Goal: Task Accomplishment & Management: Manage account settings

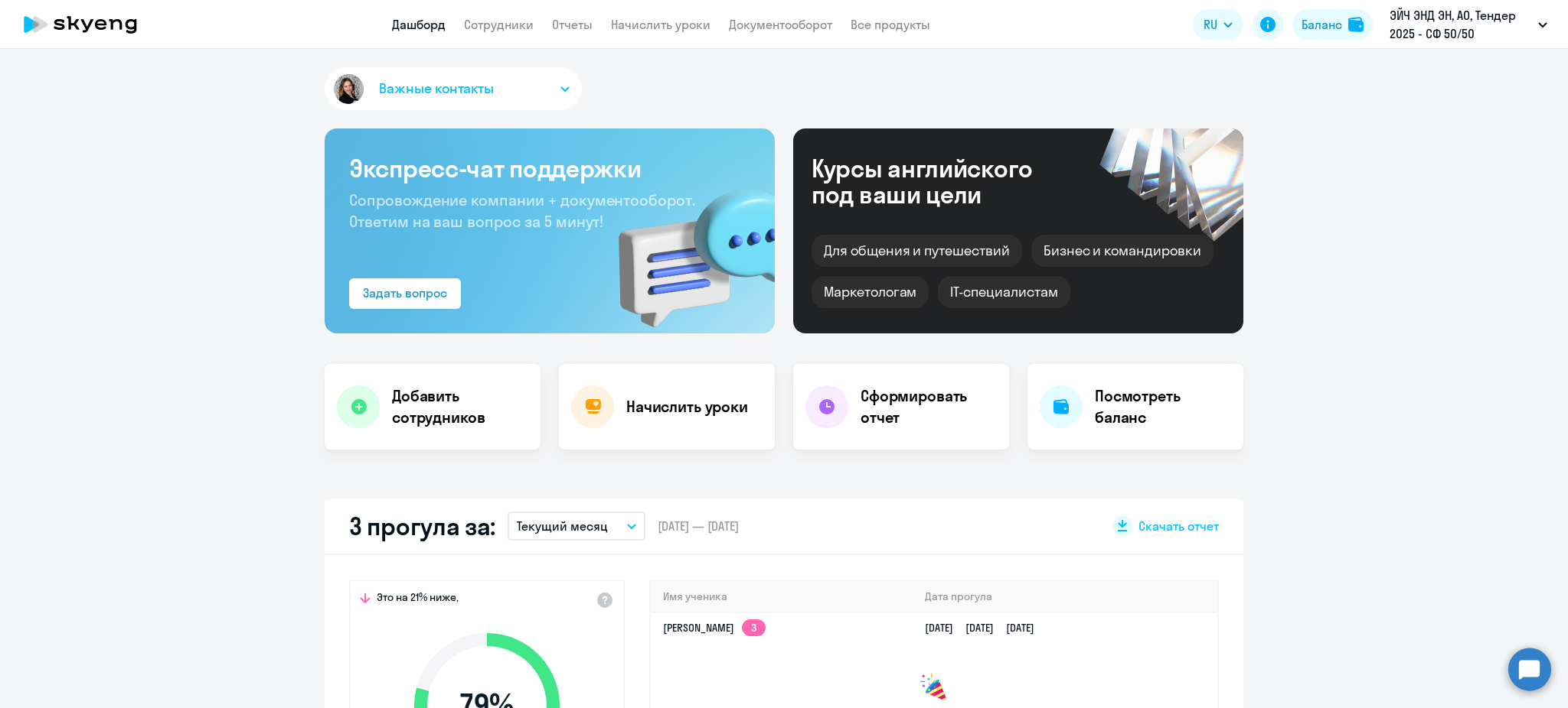
select select "30"
click at [479, 28] on link "Сотрудники" at bounding box center [499, 24] width 70 height 15
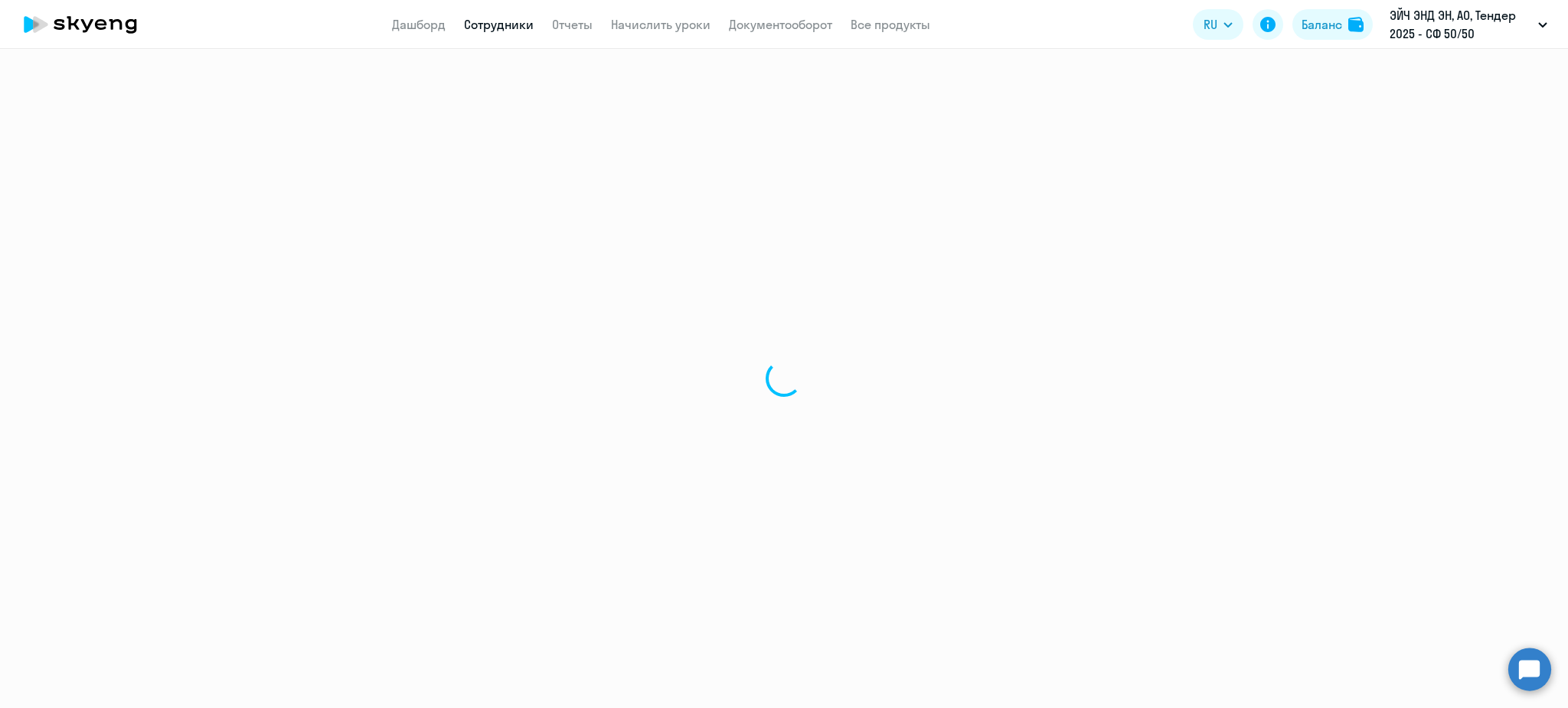
select select "30"
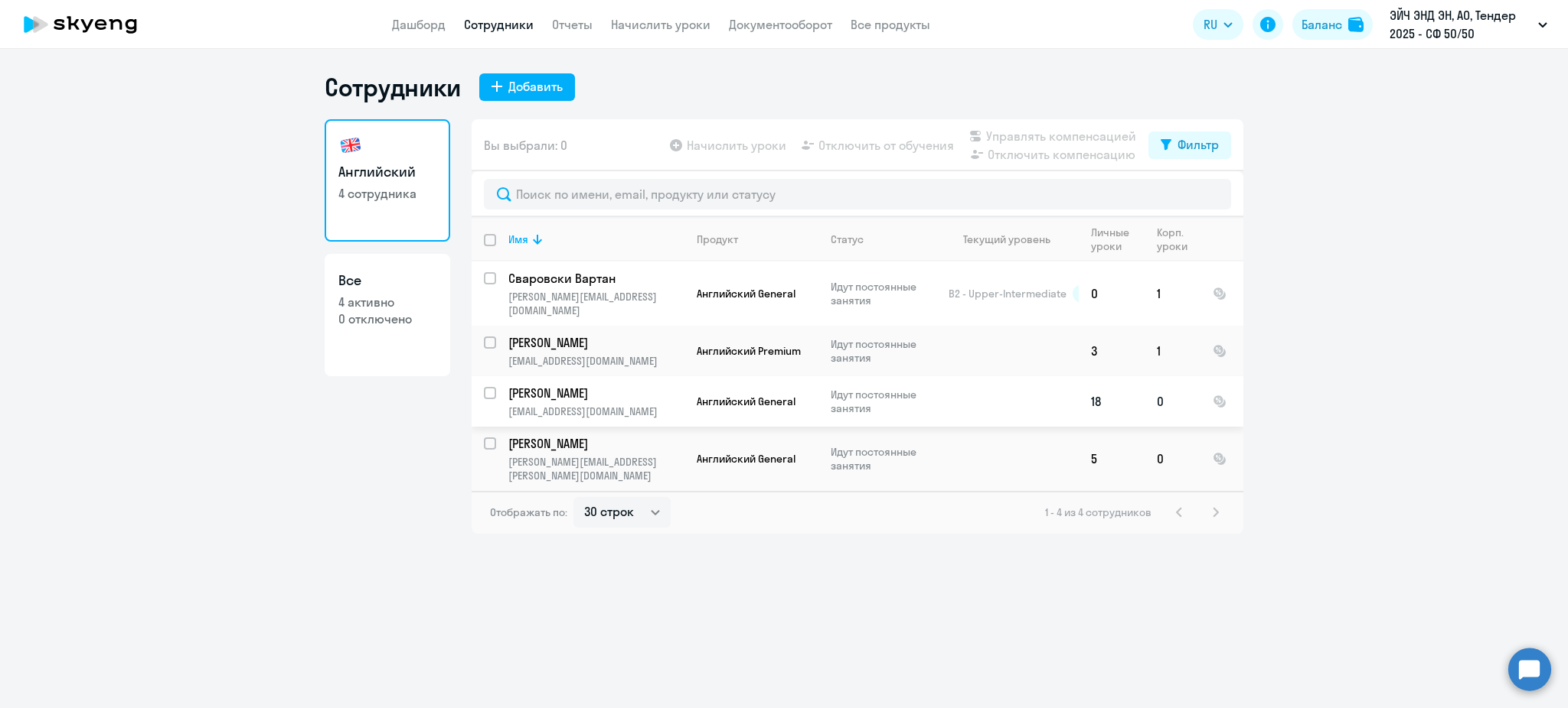
click at [493, 387] on input "select row 24307339" at bounding box center [499, 402] width 31 height 31
checkbox input "true"
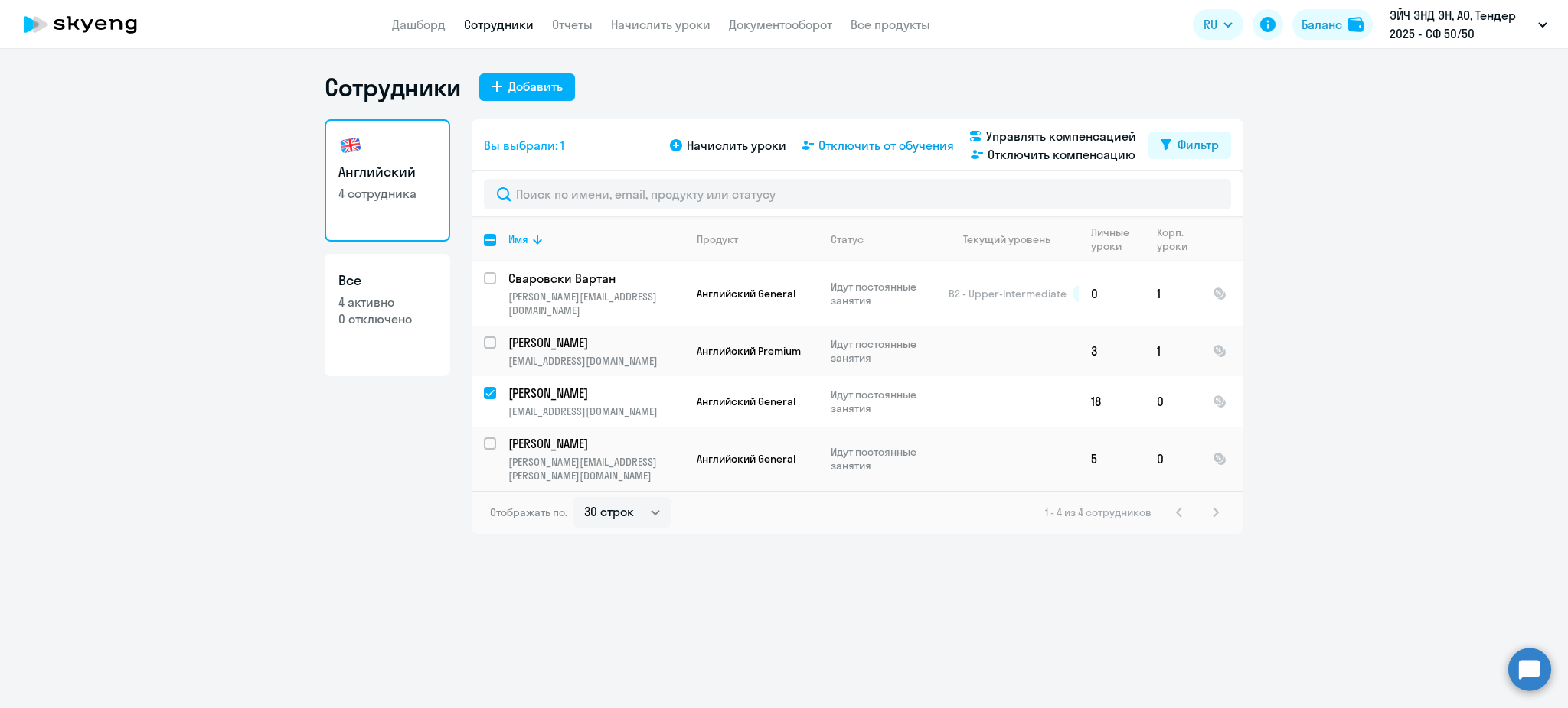
click at [863, 140] on span "Отключить от обучения" at bounding box center [886, 146] width 136 height 19
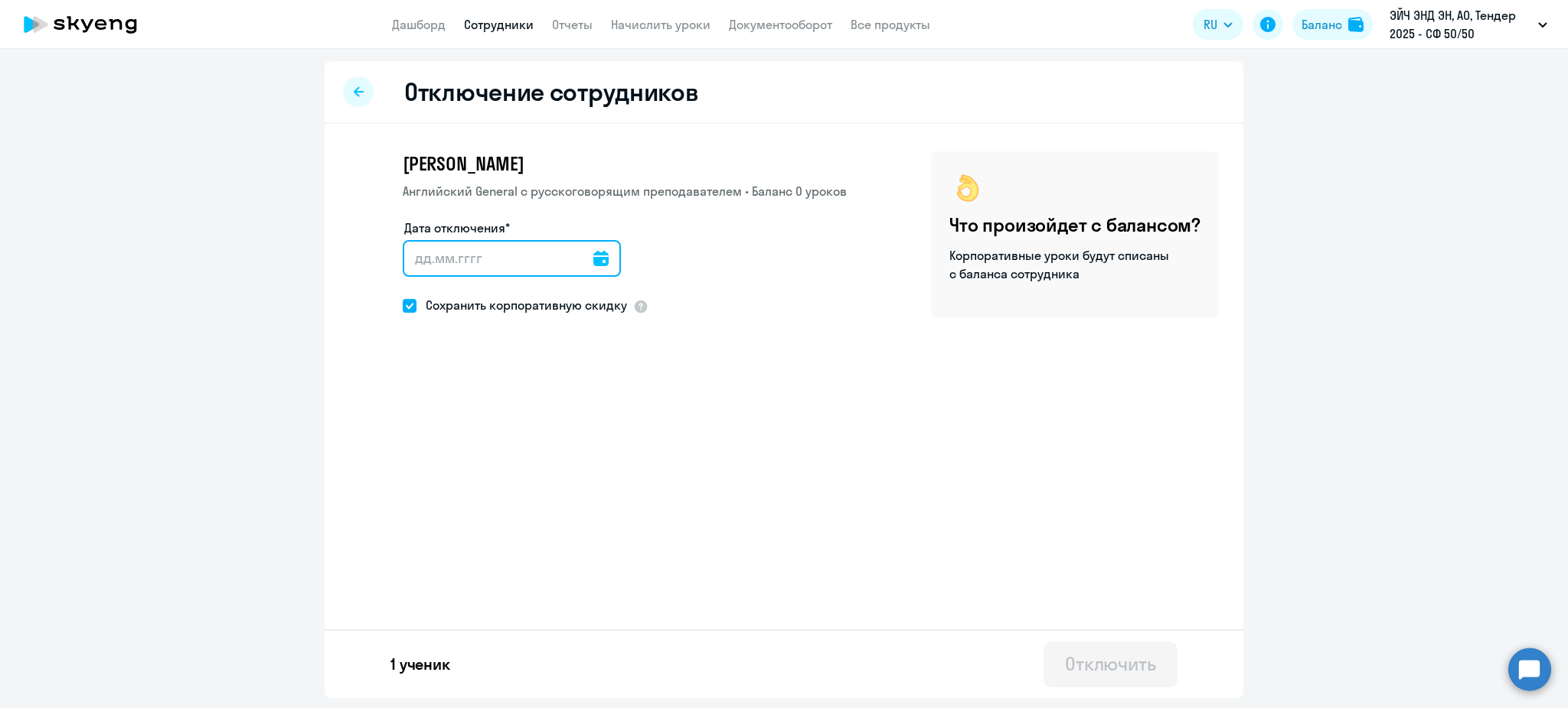
click at [603, 258] on input "Дата отключения*" at bounding box center [512, 259] width 218 height 37
click at [365, 91] on div at bounding box center [357, 91] width 31 height 31
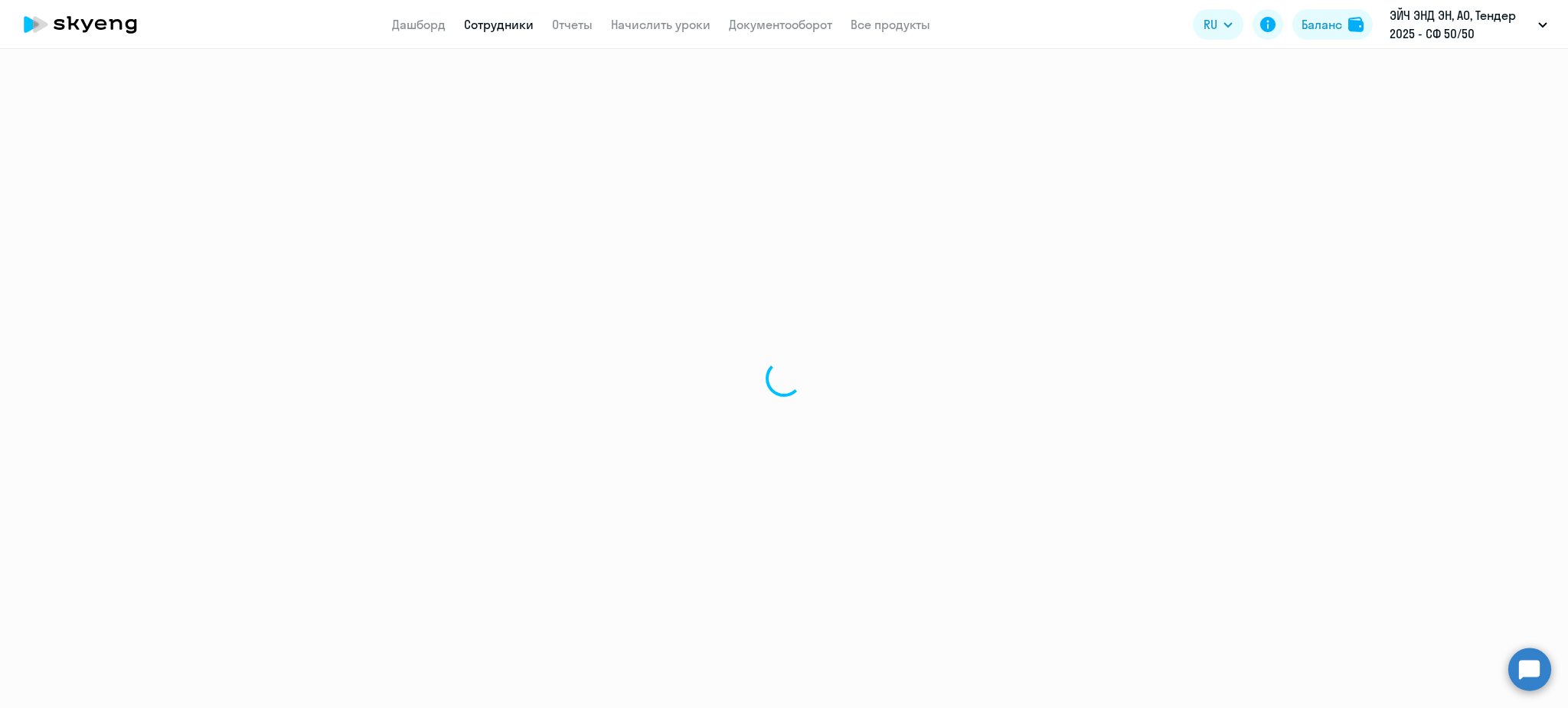
select select "30"
